Goal: Navigation & Orientation: Find specific page/section

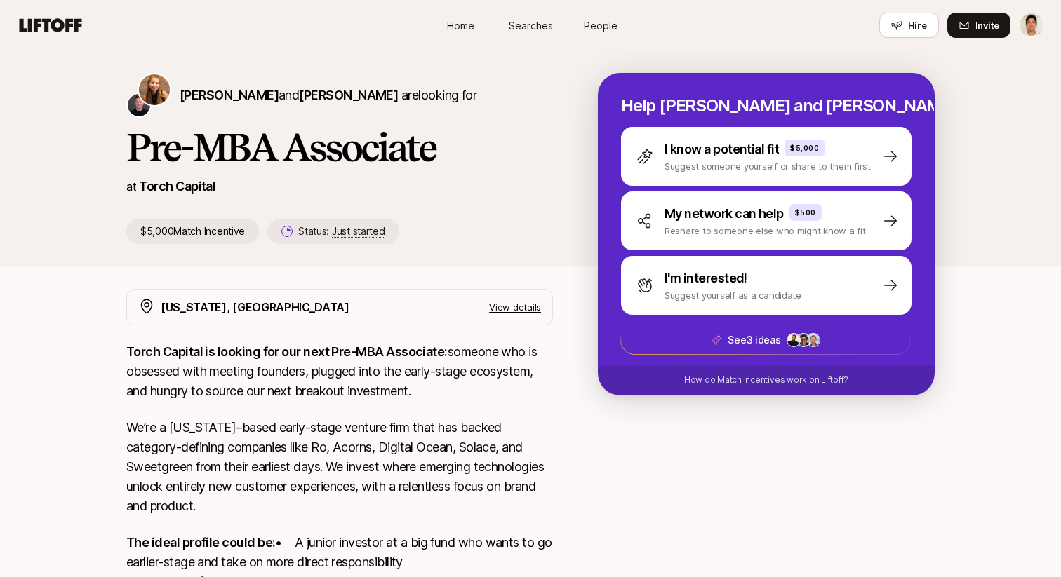
click at [525, 308] on p "View details" at bounding box center [515, 307] width 52 height 14
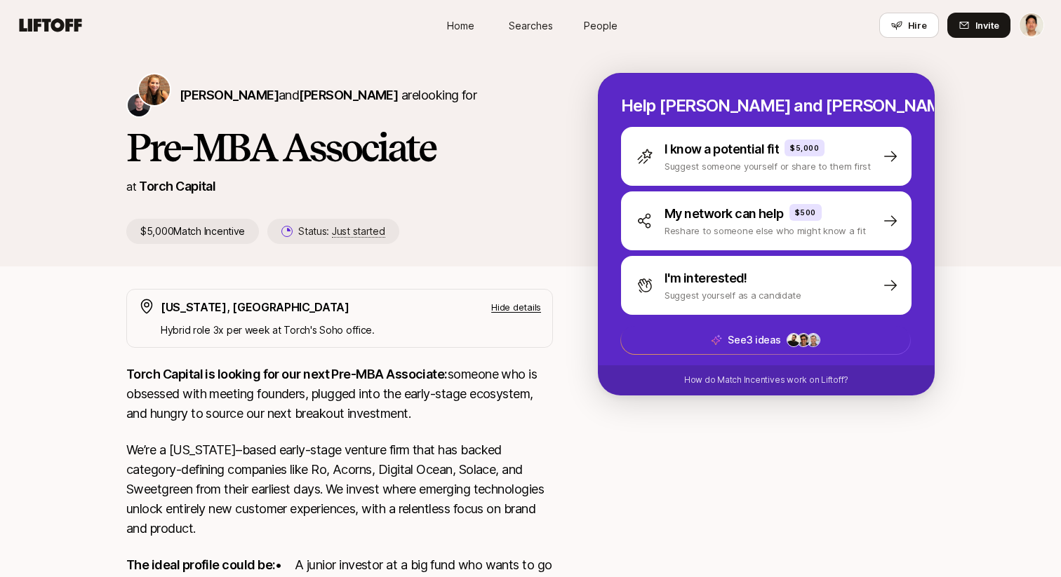
click at [525, 308] on p "Hide details" at bounding box center [516, 307] width 50 height 14
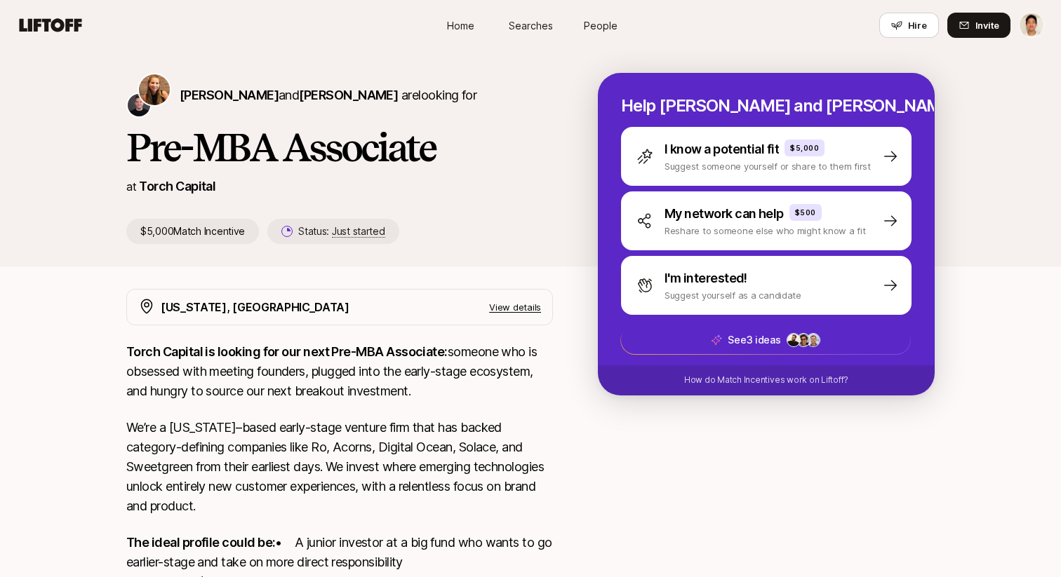
click at [525, 308] on p "View details" at bounding box center [515, 307] width 52 height 14
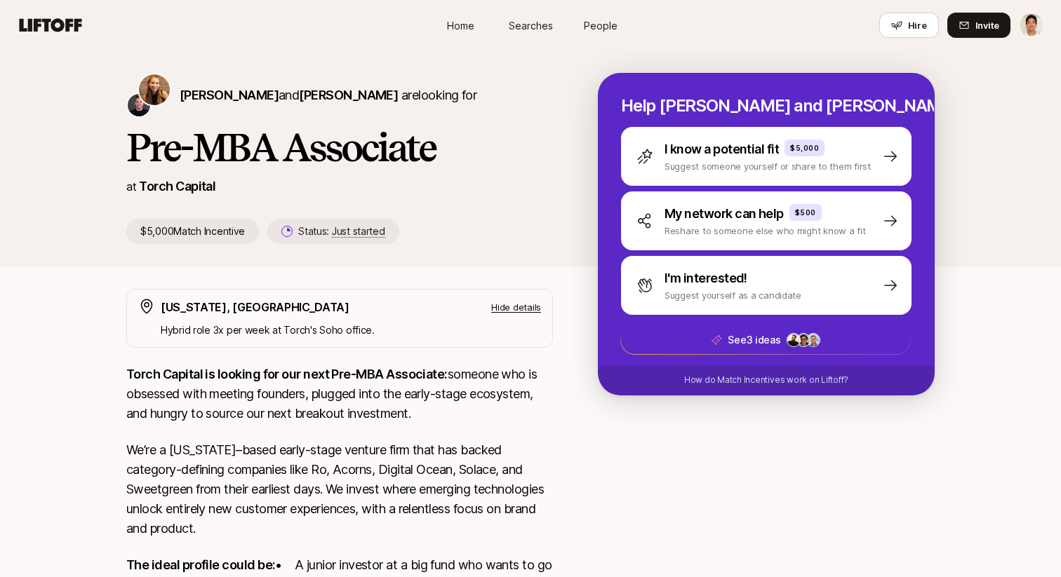
click at [525, 308] on p "Hide details" at bounding box center [516, 307] width 50 height 14
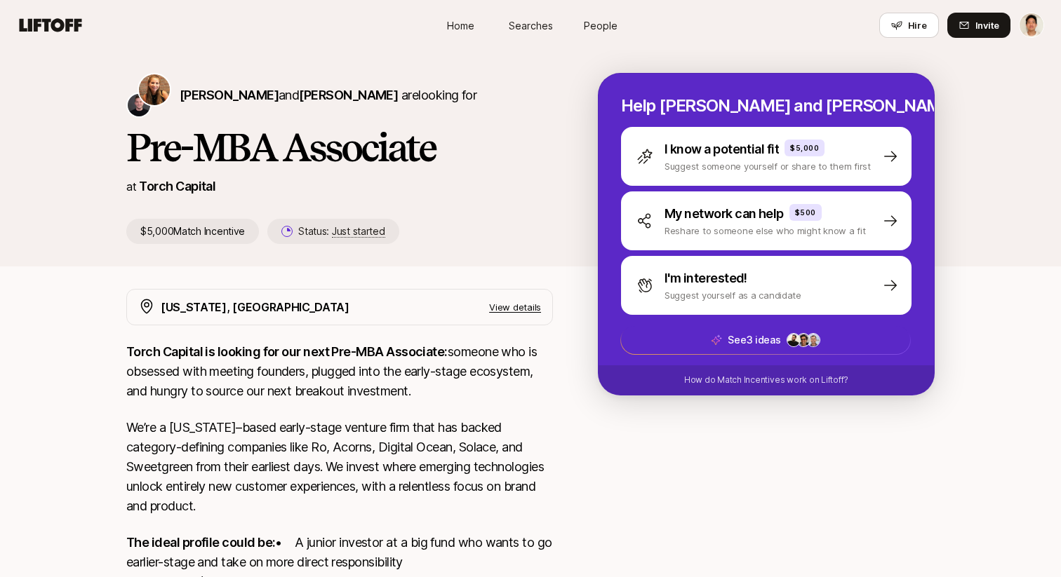
click at [525, 308] on p "View details" at bounding box center [515, 307] width 52 height 14
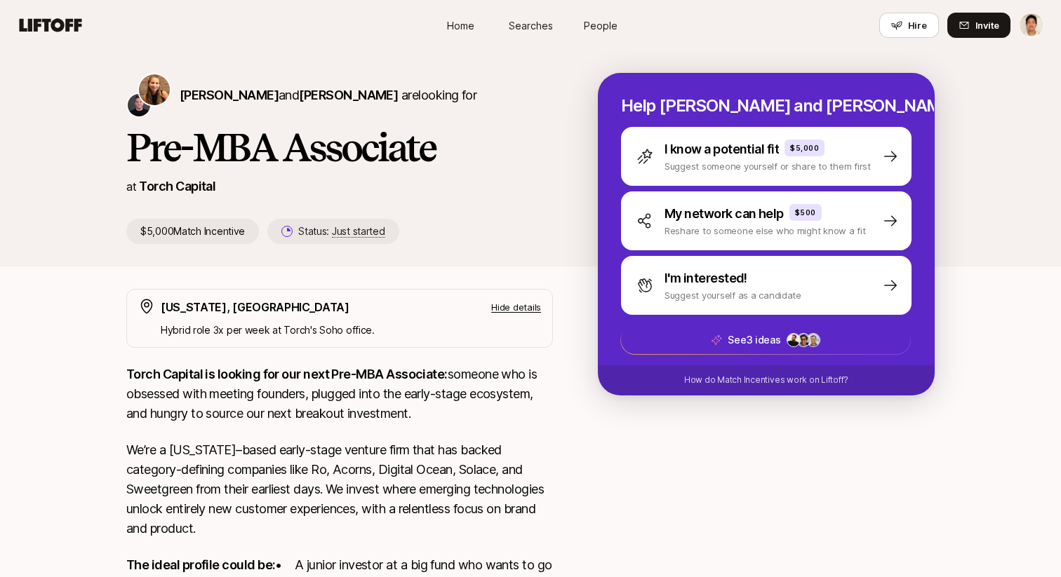
click at [525, 308] on p "Hide details" at bounding box center [516, 307] width 50 height 14
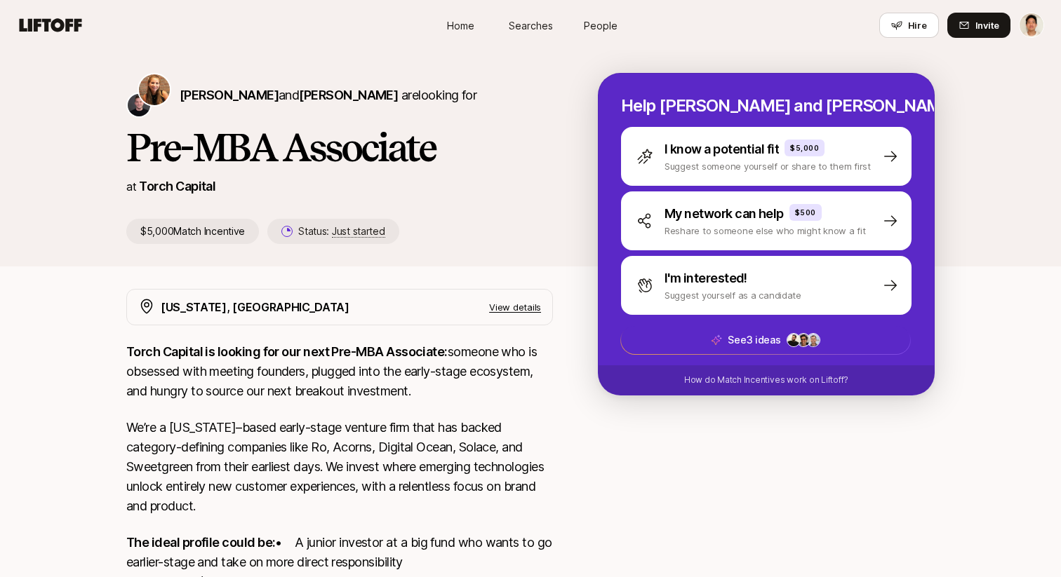
click at [525, 308] on p "View details" at bounding box center [515, 307] width 52 height 14
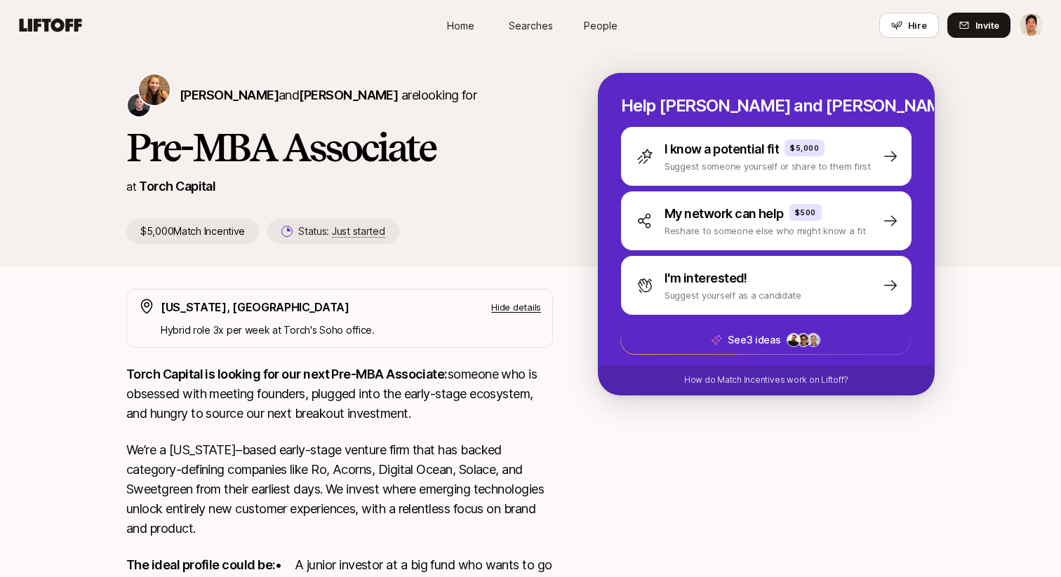
click at [525, 308] on p "Hide details" at bounding box center [516, 307] width 50 height 14
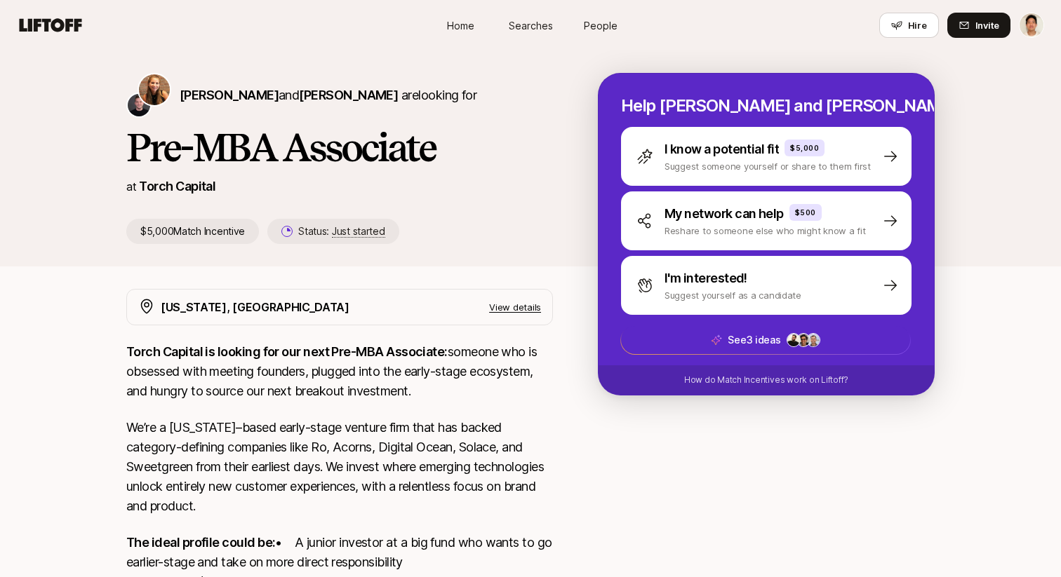
click at [525, 308] on p "View details" at bounding box center [515, 307] width 52 height 14
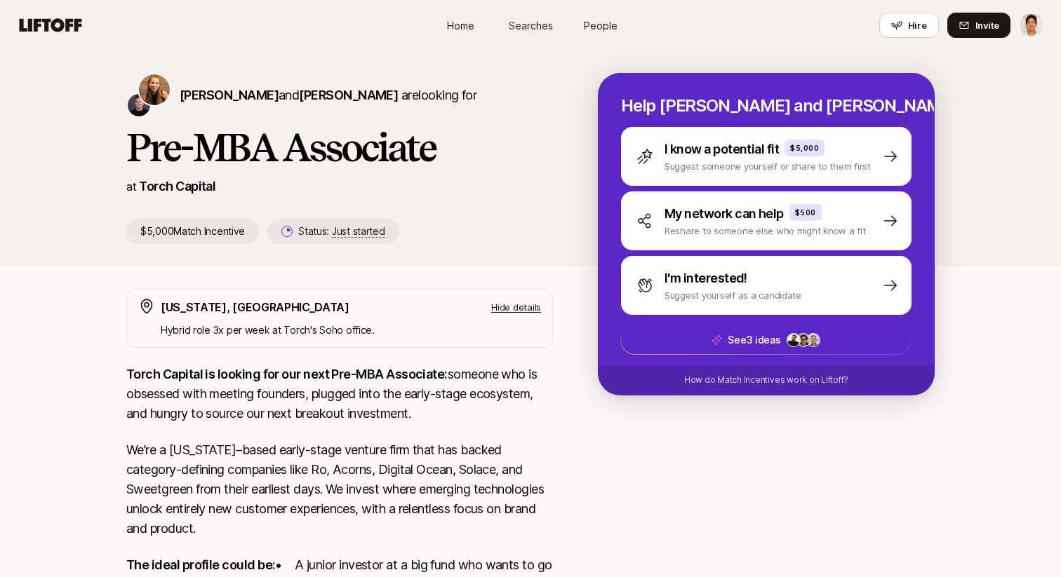
click at [525, 308] on p "Hide details" at bounding box center [516, 307] width 50 height 14
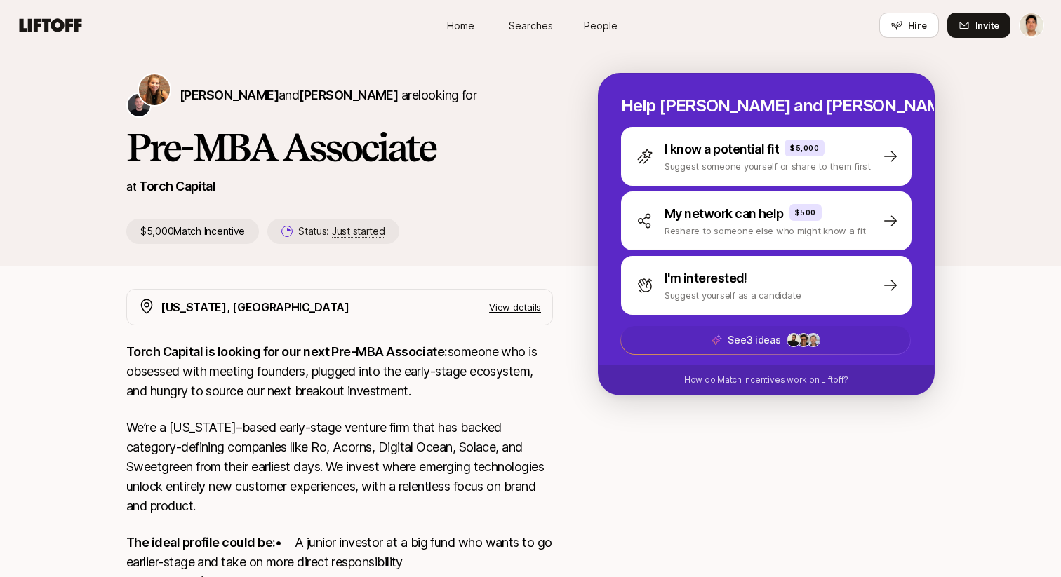
click at [700, 335] on span "See 3 ideas" at bounding box center [765, 340] width 289 height 28
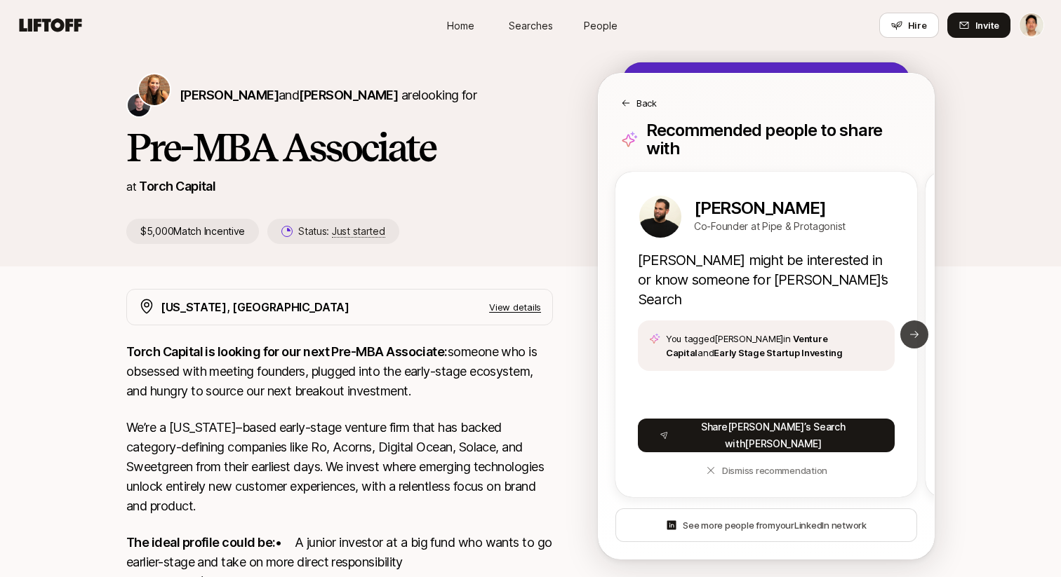
click at [913, 329] on icon at bounding box center [913, 334] width 11 height 11
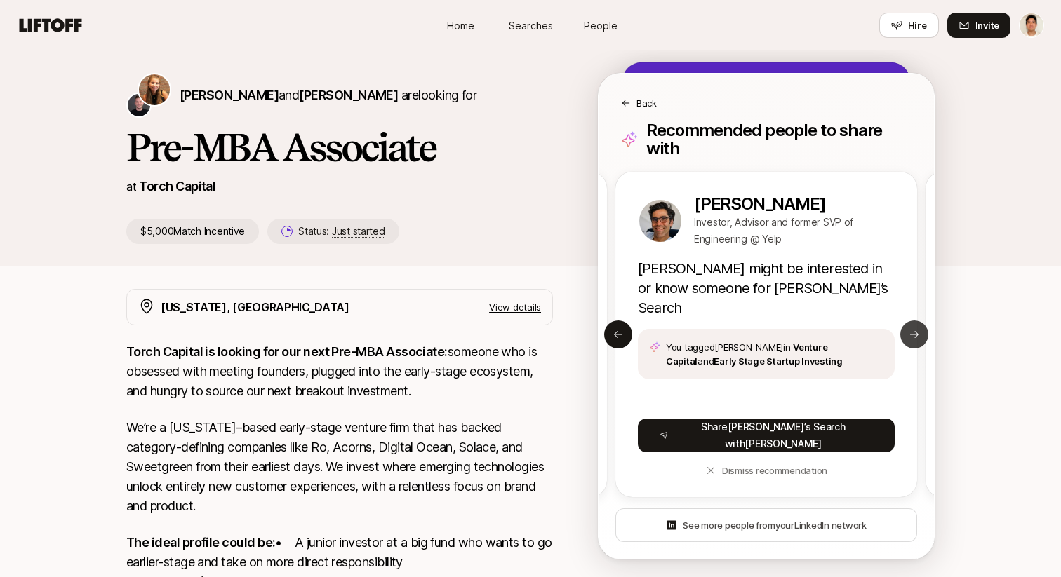
click at [913, 329] on icon at bounding box center [913, 334] width 11 height 11
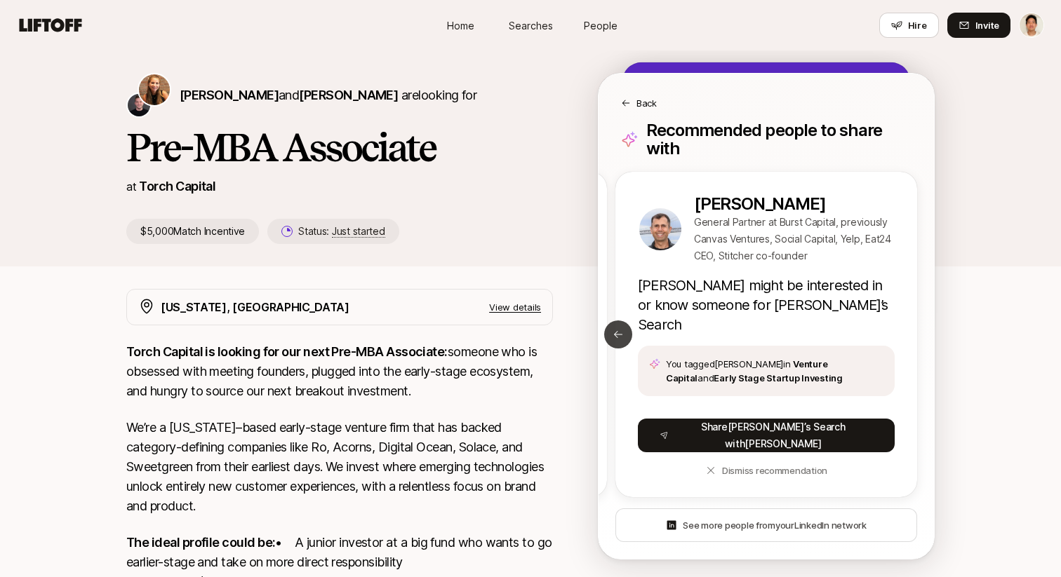
click at [619, 329] on icon at bounding box center [617, 334] width 11 height 11
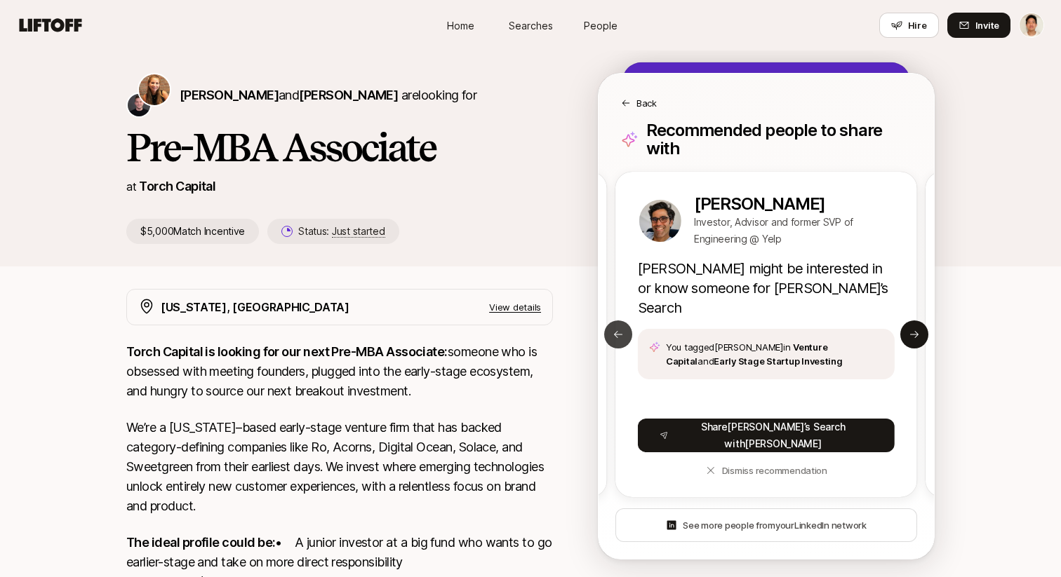
click at [619, 329] on icon at bounding box center [617, 334] width 11 height 11
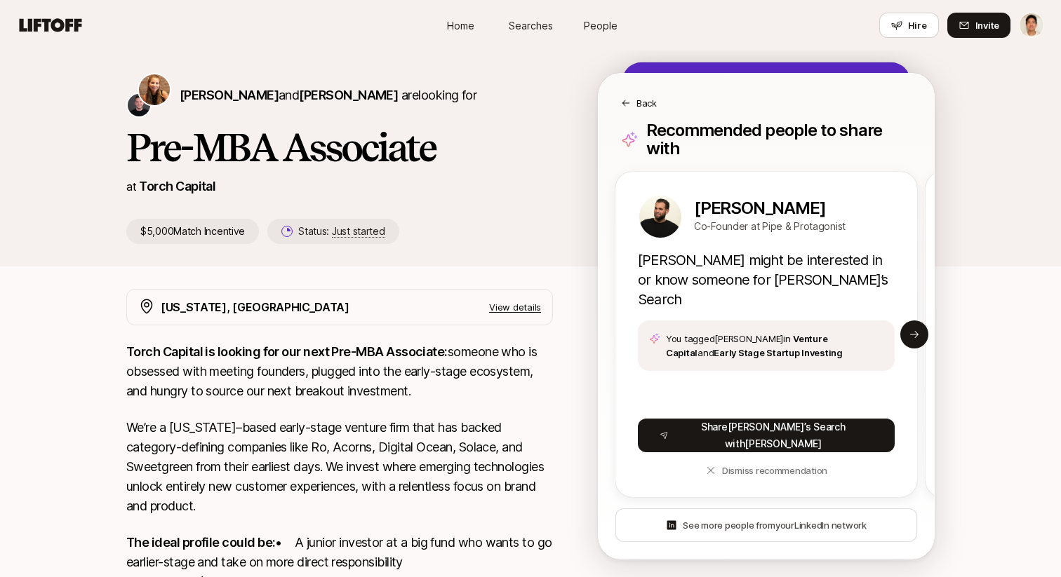
click at [469, 173] on div "[PERSON_NAME] and [PERSON_NAME] are looking for Pre-MBA Associate at Torch Capi…" at bounding box center [361, 158] width 471 height 171
click at [923, 325] on button "Next slide" at bounding box center [914, 335] width 28 height 28
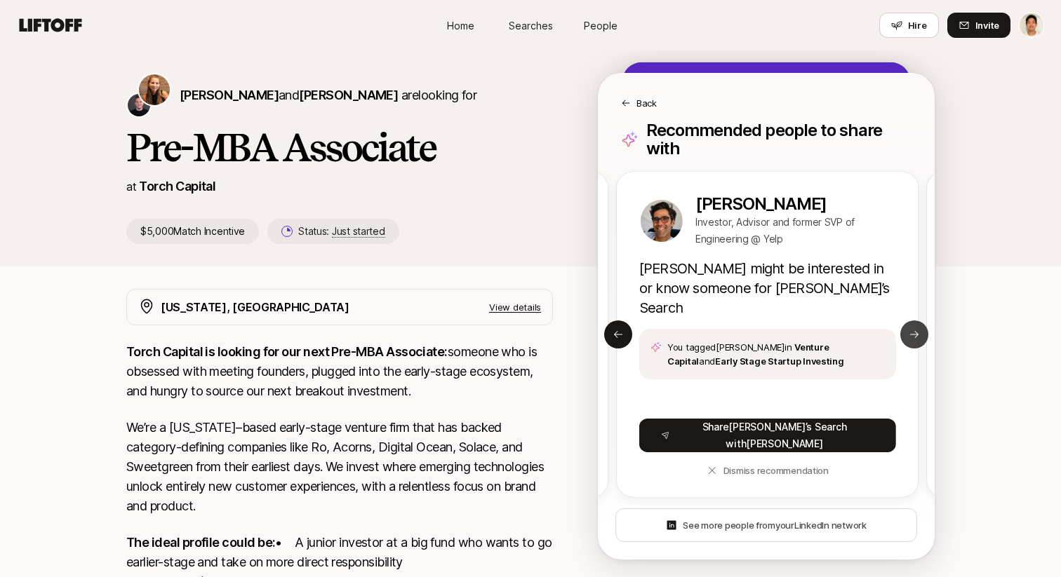
click at [923, 325] on button "Next slide" at bounding box center [914, 335] width 28 height 28
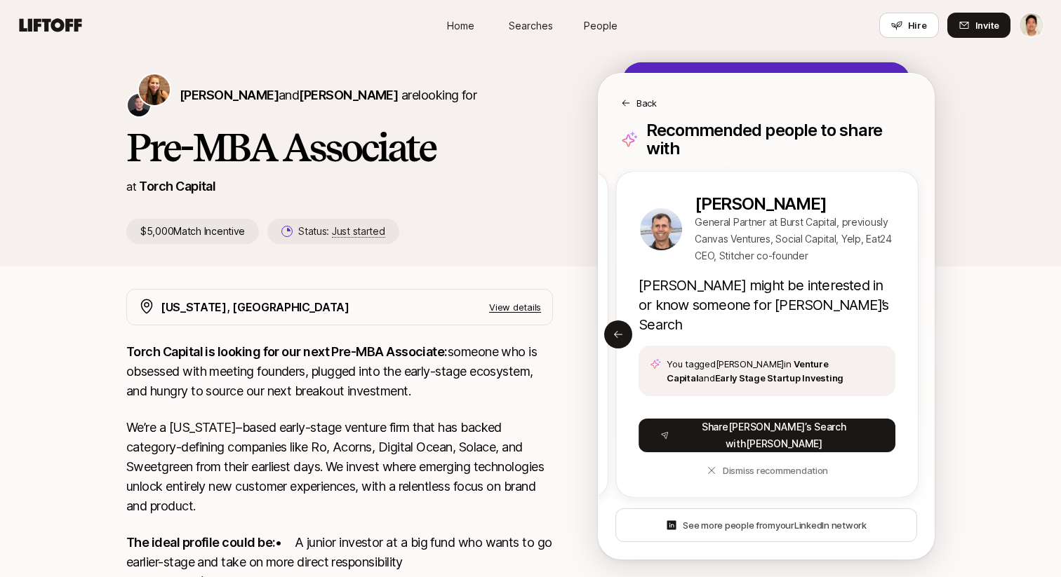
click at [625, 101] on icon at bounding box center [626, 103] width 10 height 10
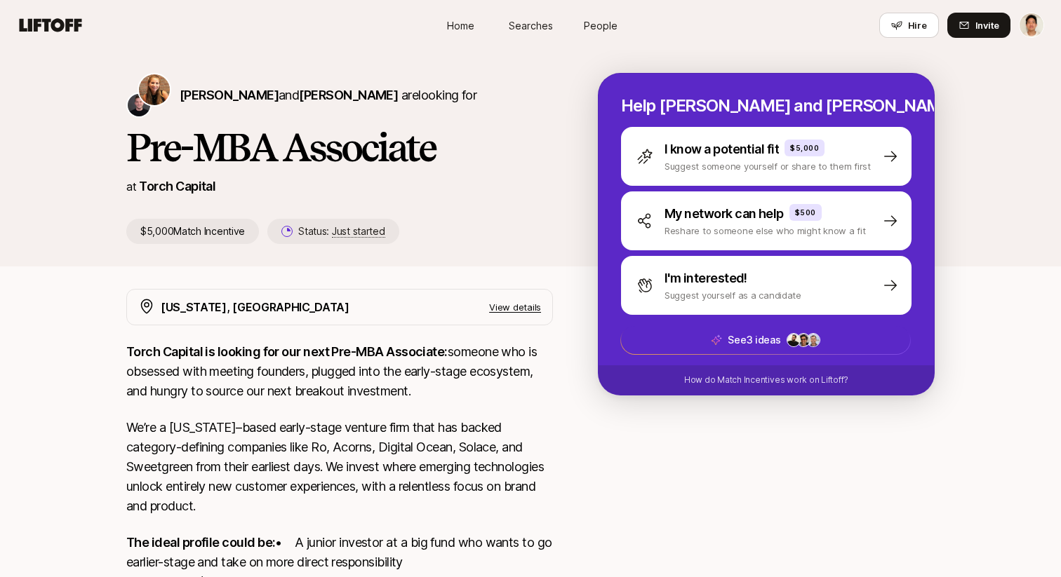
click at [542, 163] on h1 "Pre-MBA Associate" at bounding box center [339, 147] width 426 height 42
click at [455, 19] on span "Home" at bounding box center [460, 25] width 27 height 15
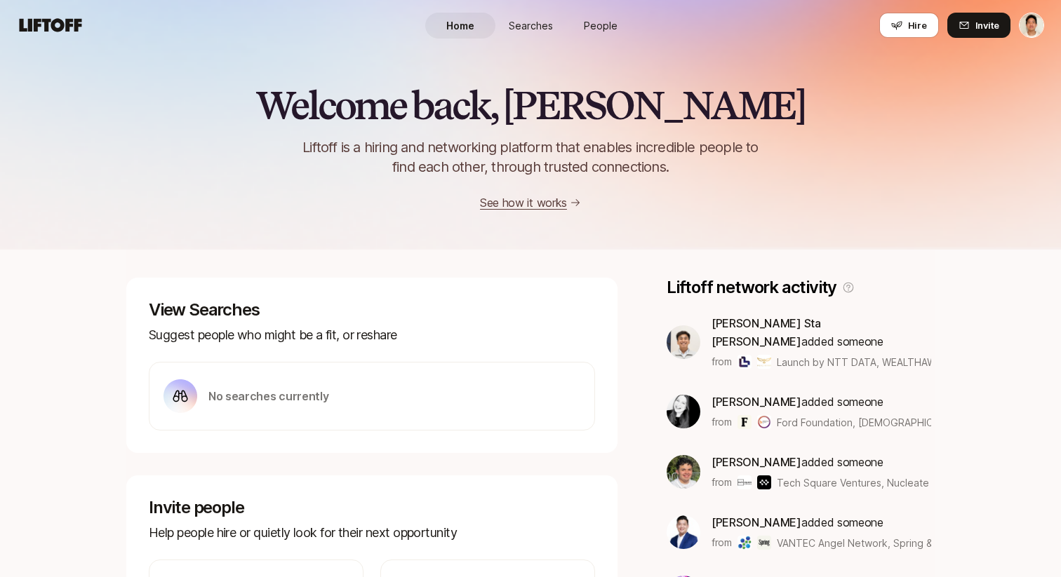
click at [607, 23] on span "People" at bounding box center [601, 25] width 34 height 15
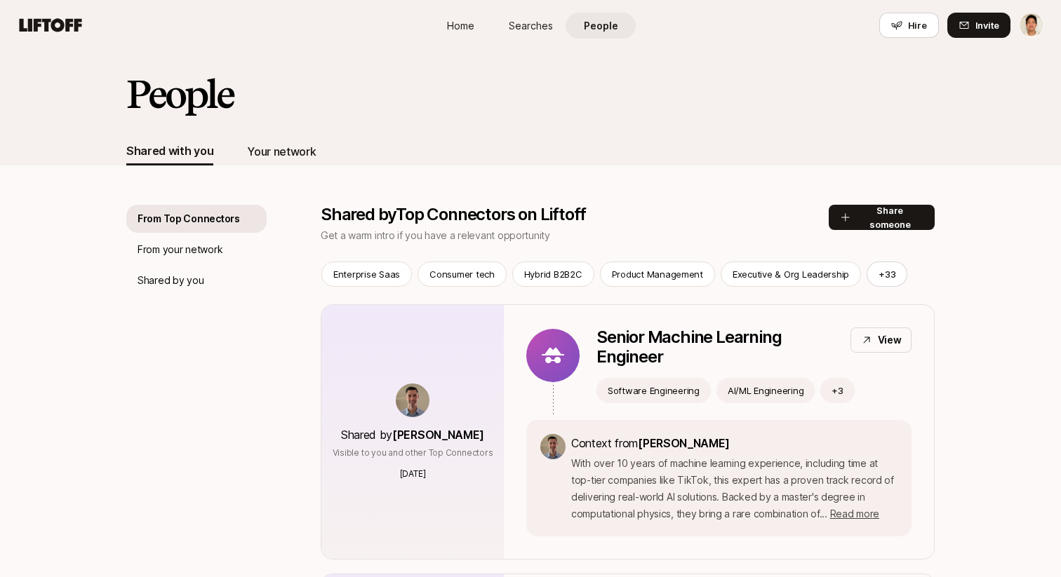
click at [293, 148] on div "Your network" at bounding box center [281, 151] width 69 height 18
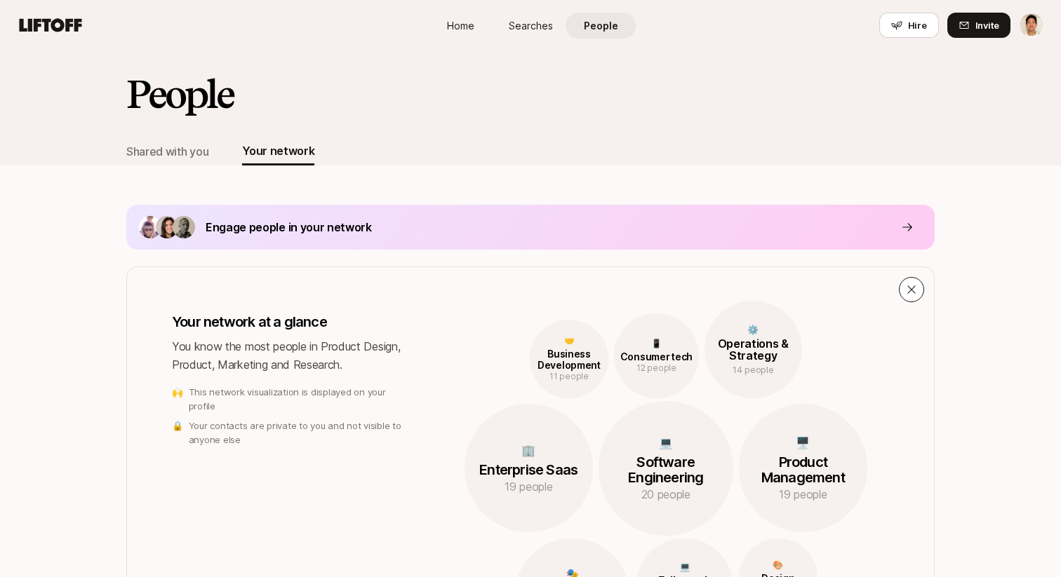
click at [914, 293] on icon at bounding box center [911, 289] width 8 height 8
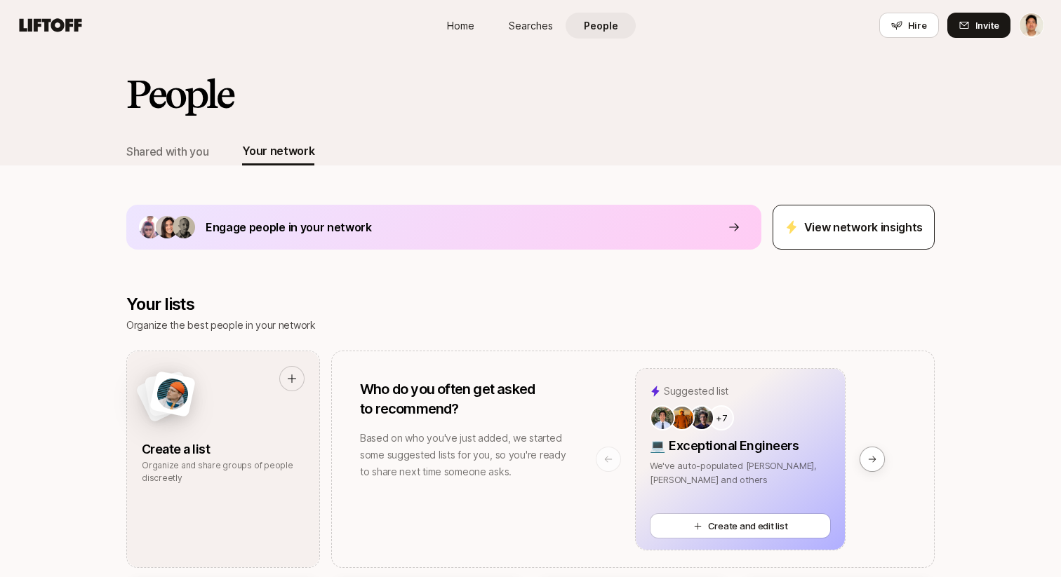
click at [900, 216] on button "View network insights" at bounding box center [853, 227] width 162 height 45
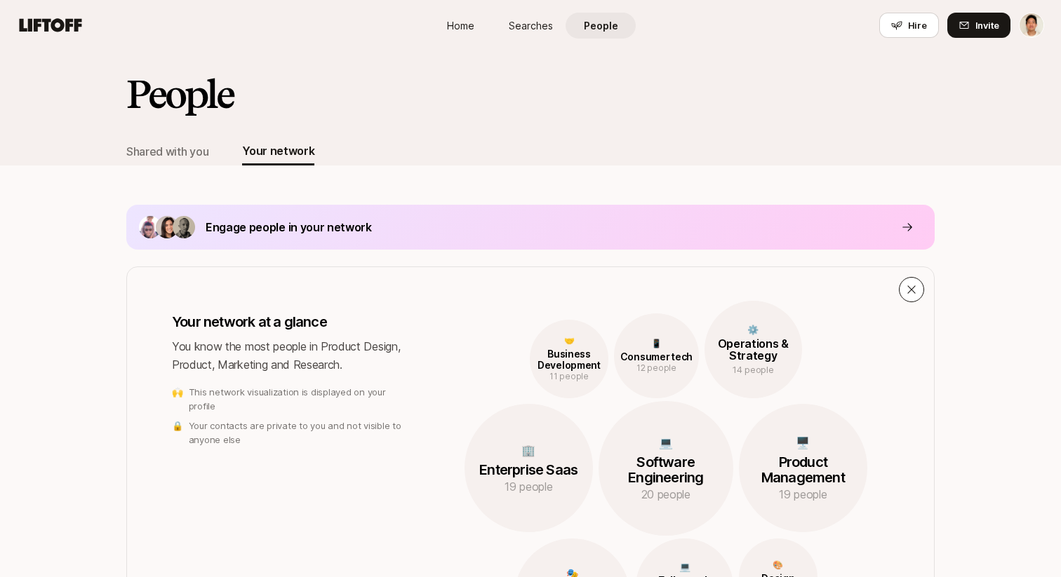
click at [909, 290] on icon at bounding box center [911, 289] width 13 height 13
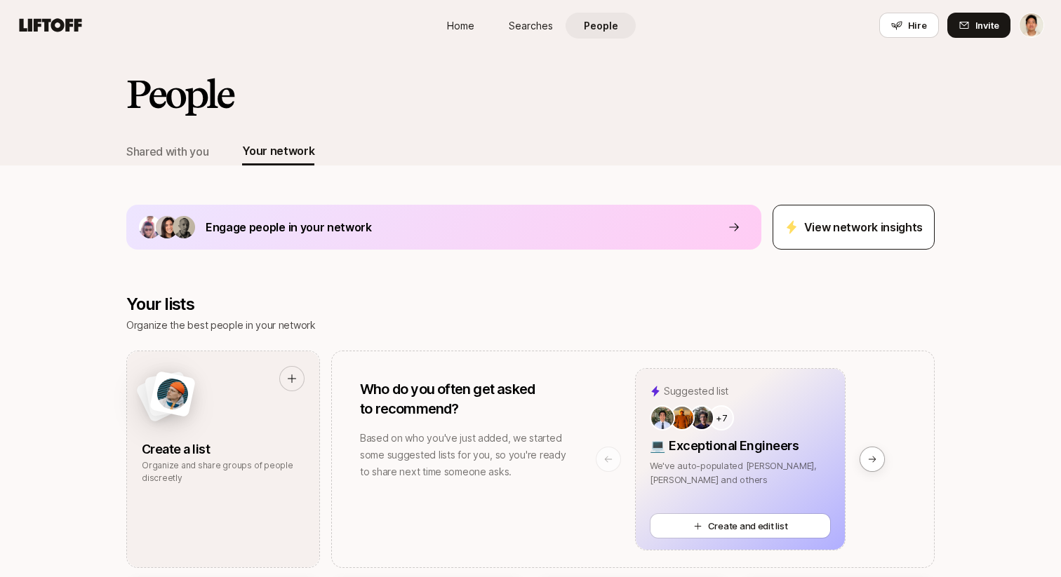
click at [885, 240] on button "View network insights" at bounding box center [853, 227] width 162 height 45
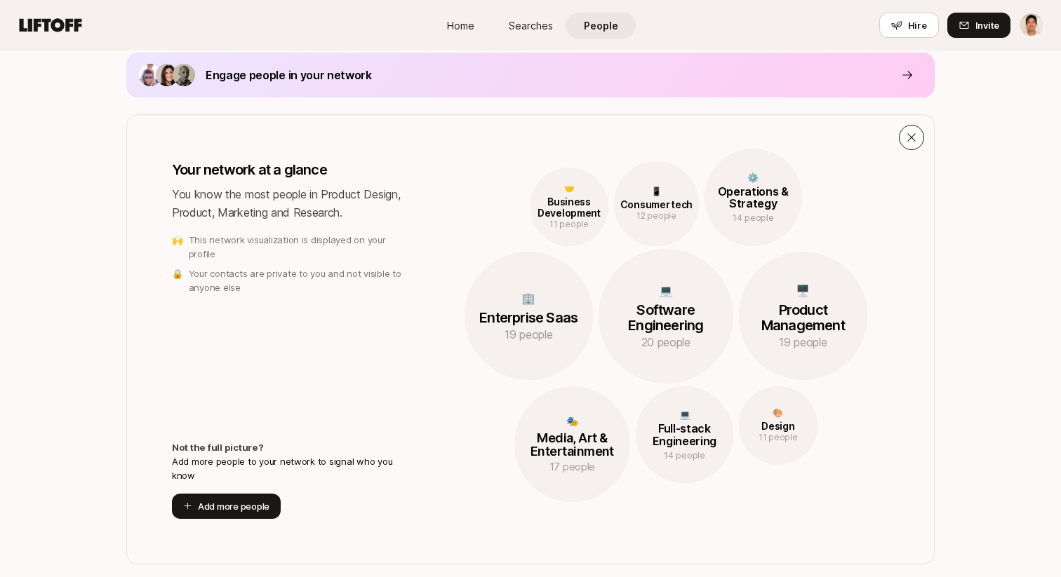
scroll to position [206, 0]
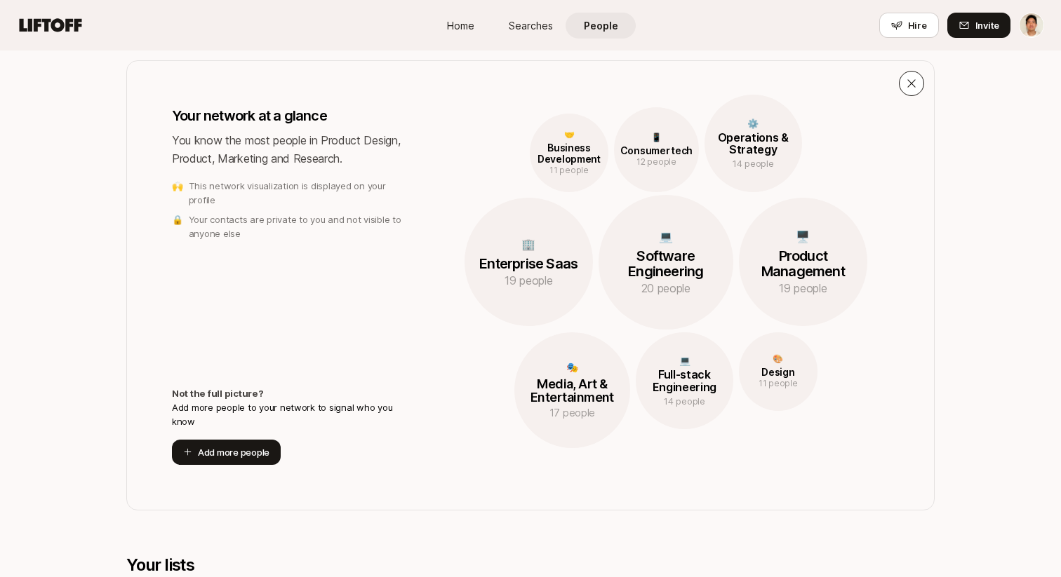
click at [908, 86] on icon at bounding box center [911, 83] width 13 height 13
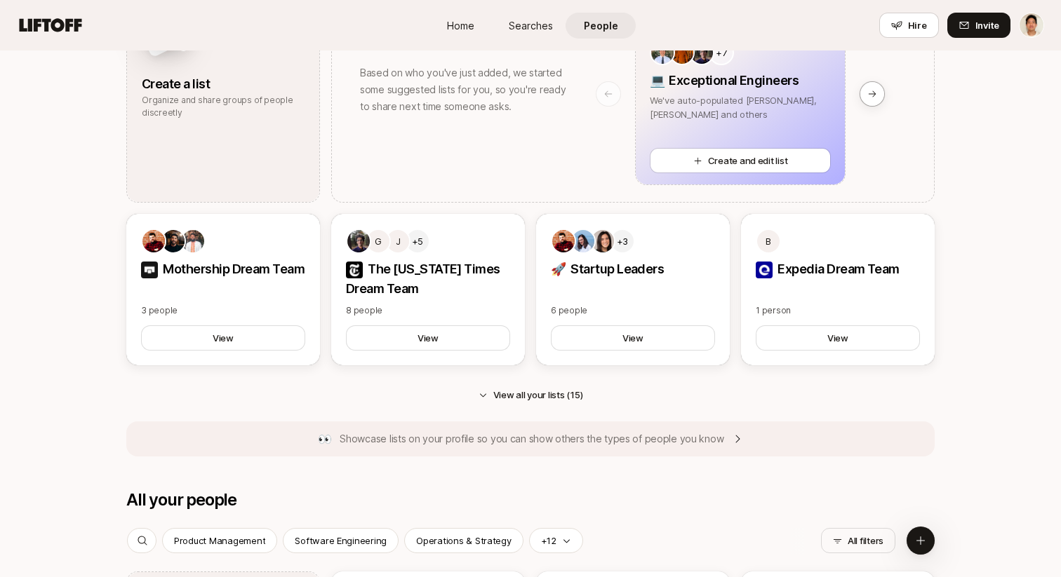
scroll to position [352, 0]
